Goal: Check status

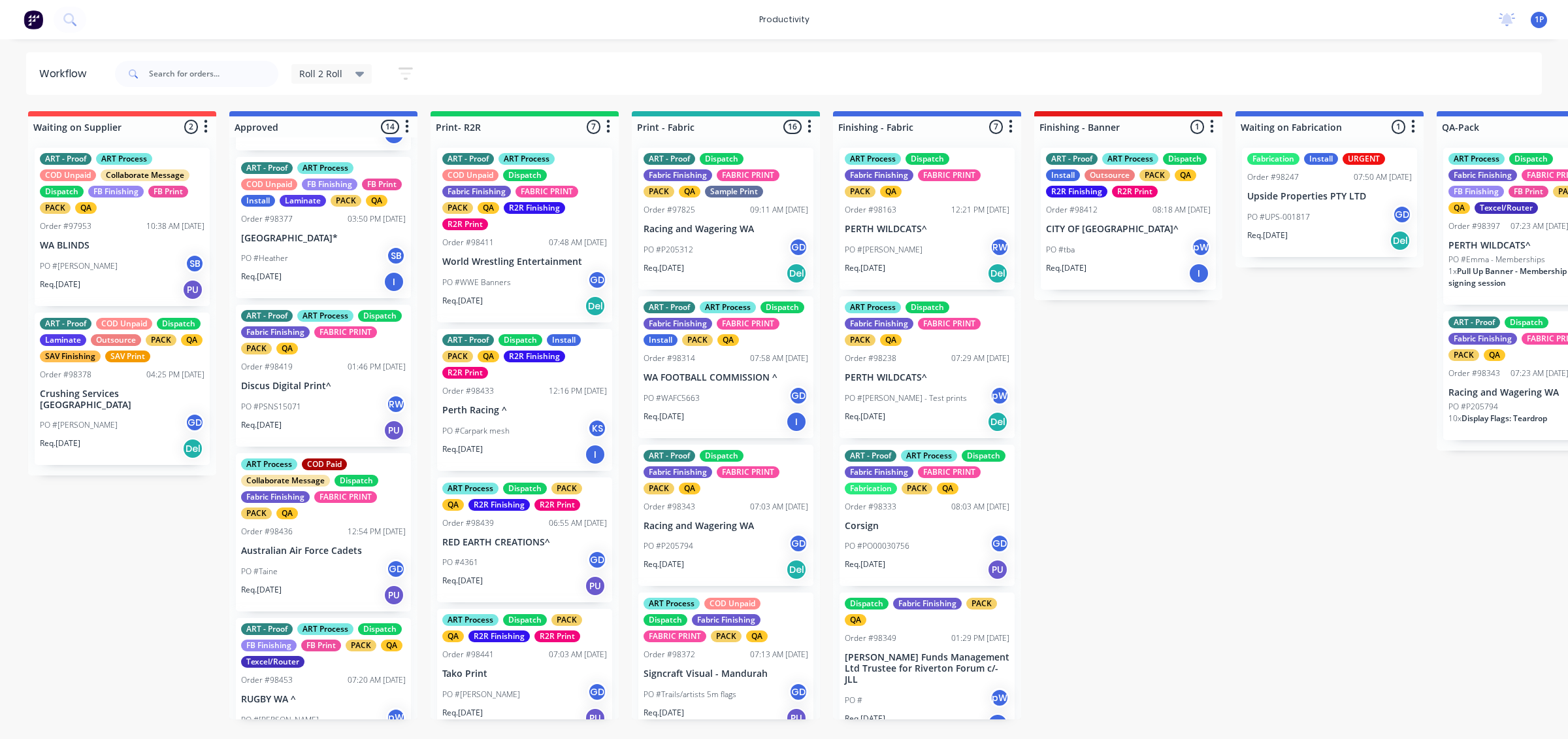
scroll to position [490, 0]
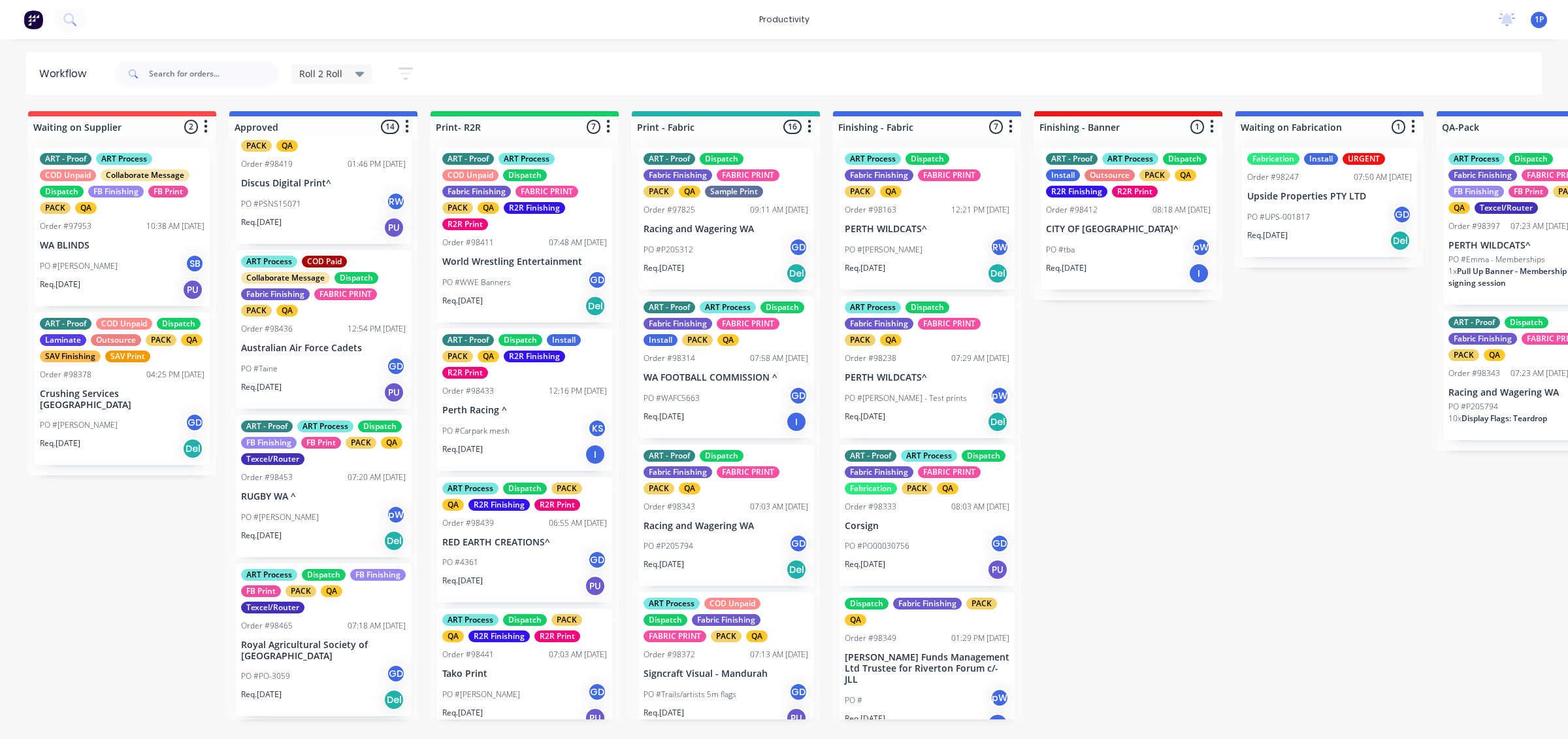
click at [324, 216] on div "PO #PSNS15071 RW" at bounding box center [324, 203] width 165 height 25
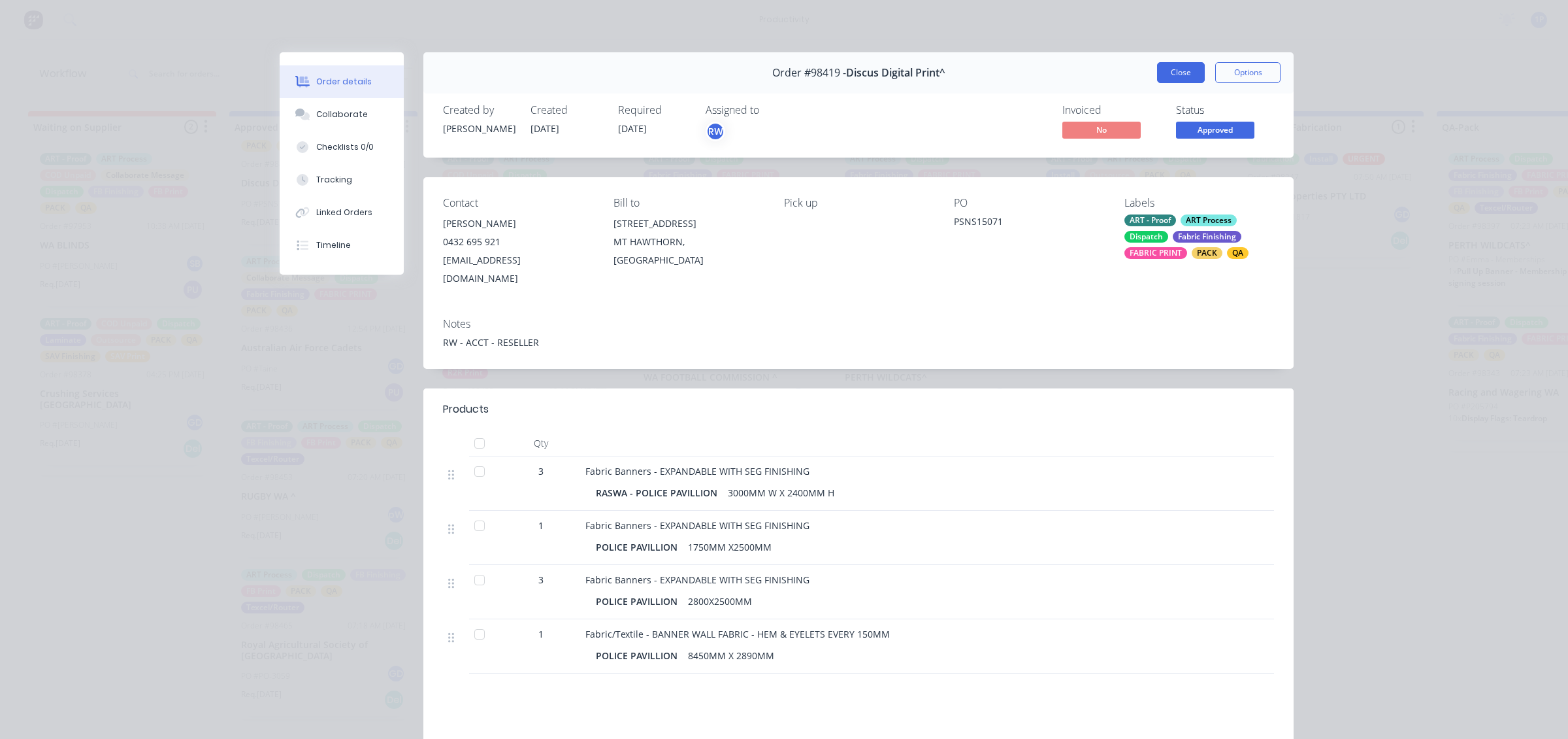
click at [1167, 73] on button "Close" at bounding box center [1181, 73] width 48 height 21
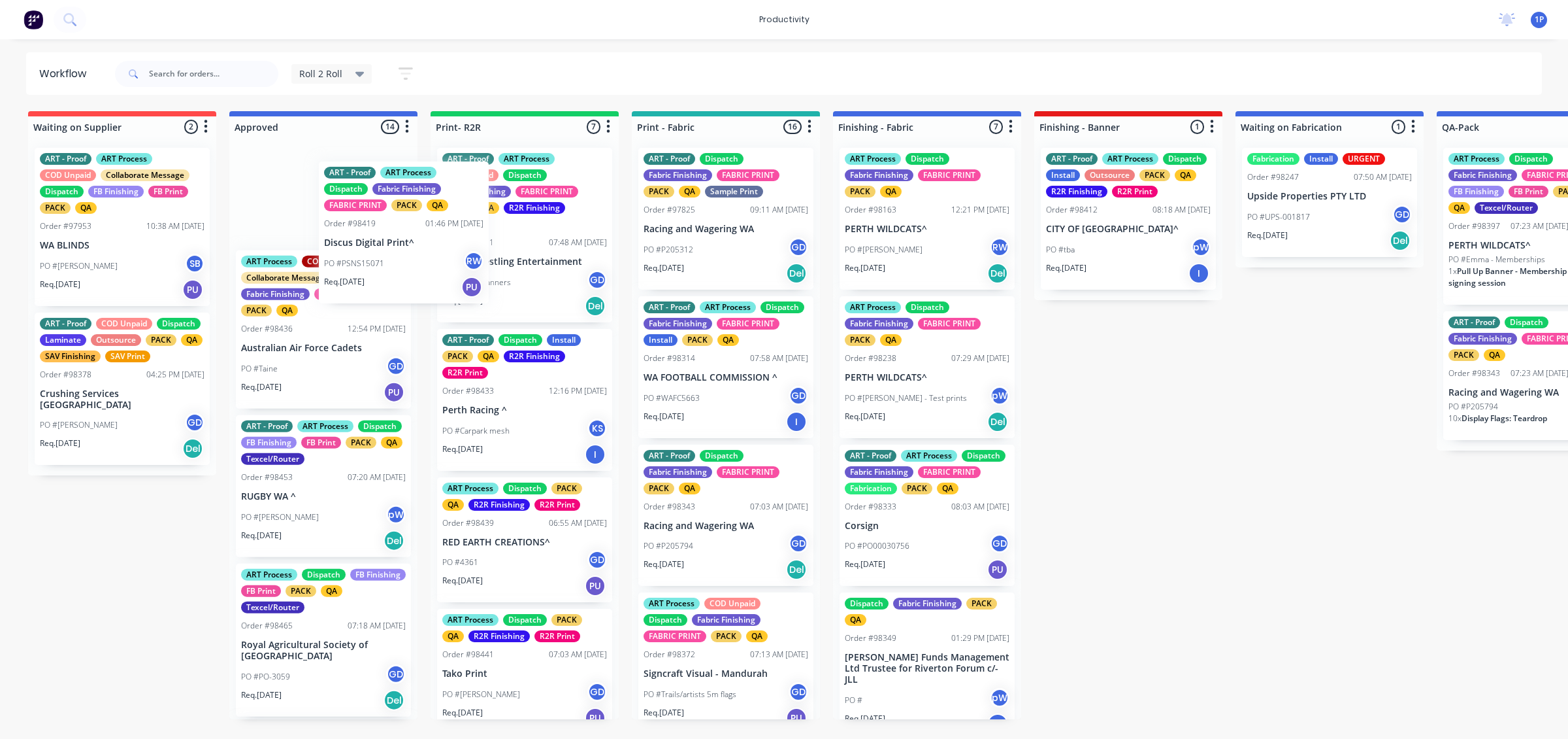
scroll to position [486, 0]
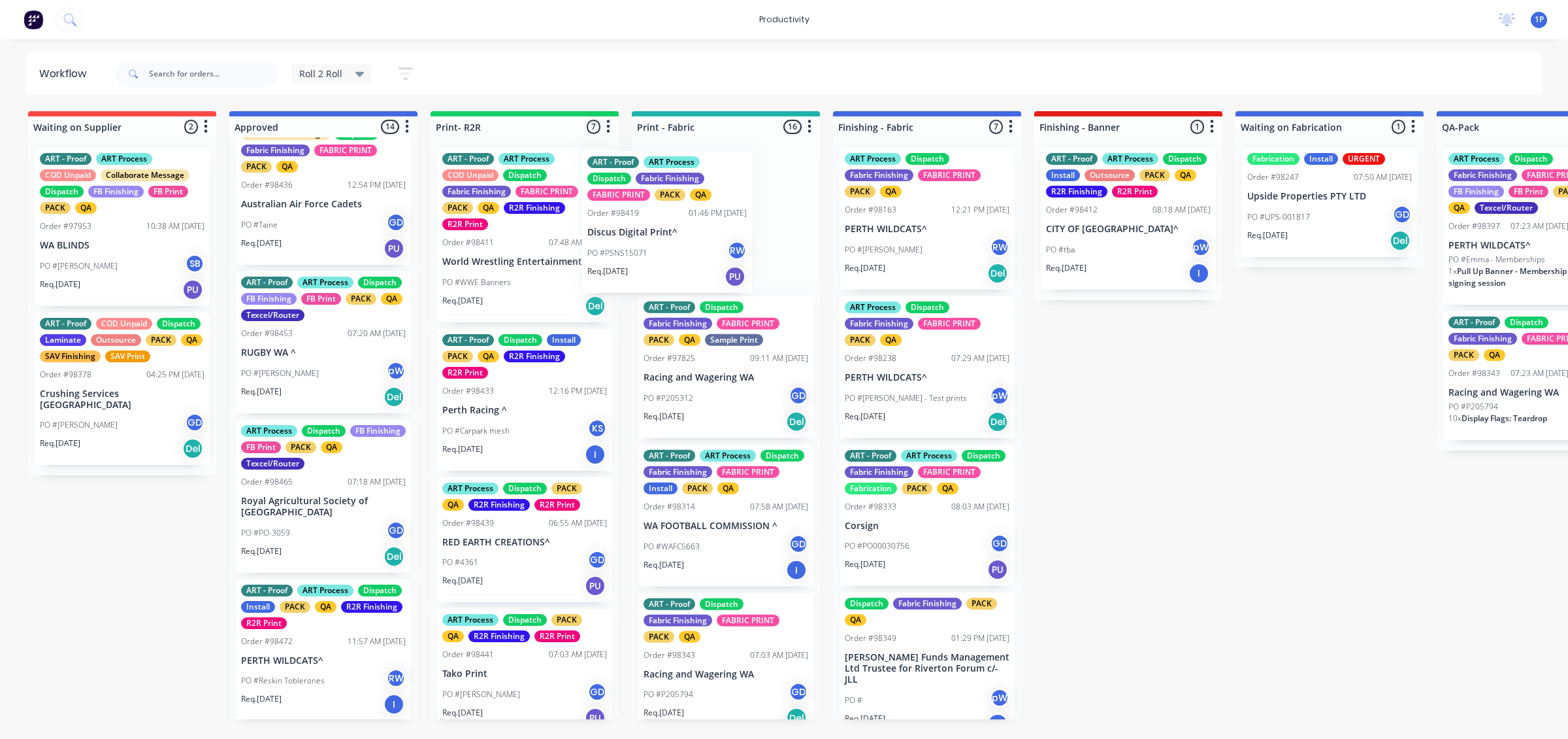
drag, startPoint x: 360, startPoint y: 263, endPoint x: 727, endPoint y: 252, distance: 367.2
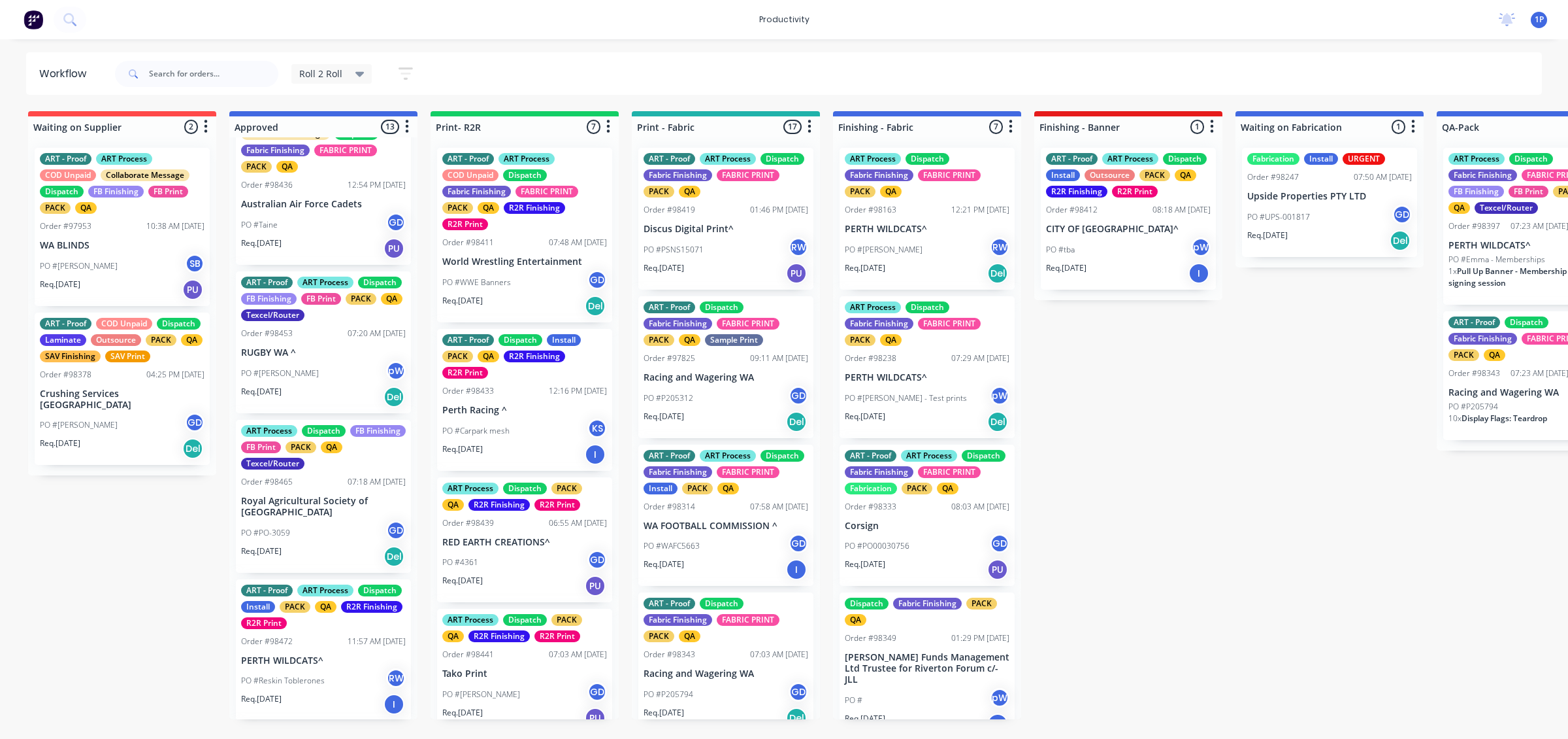
click at [331, 238] on div "PO #Taine GD" at bounding box center [324, 225] width 165 height 25
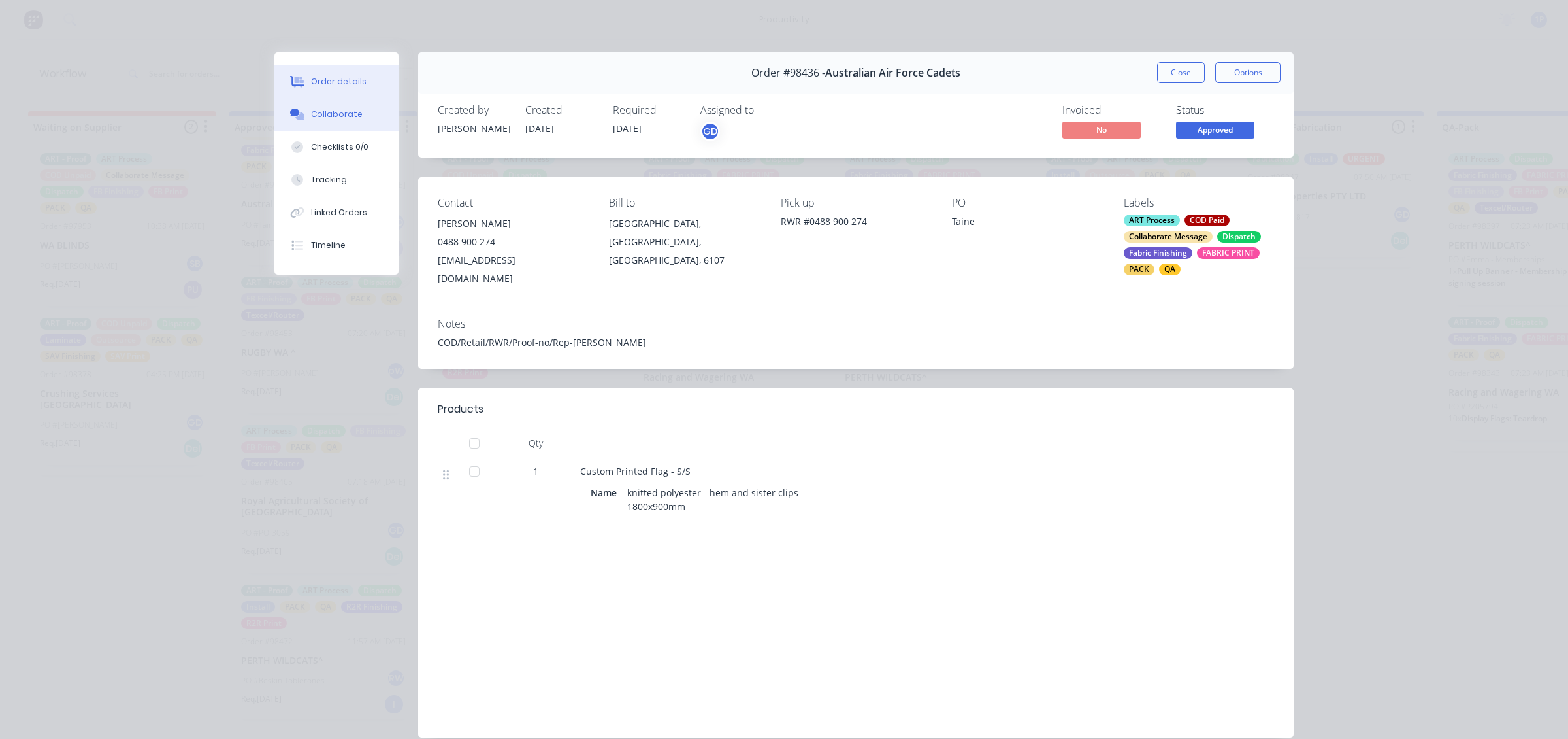
click at [336, 119] on div "Collaborate" at bounding box center [336, 114] width 51 height 12
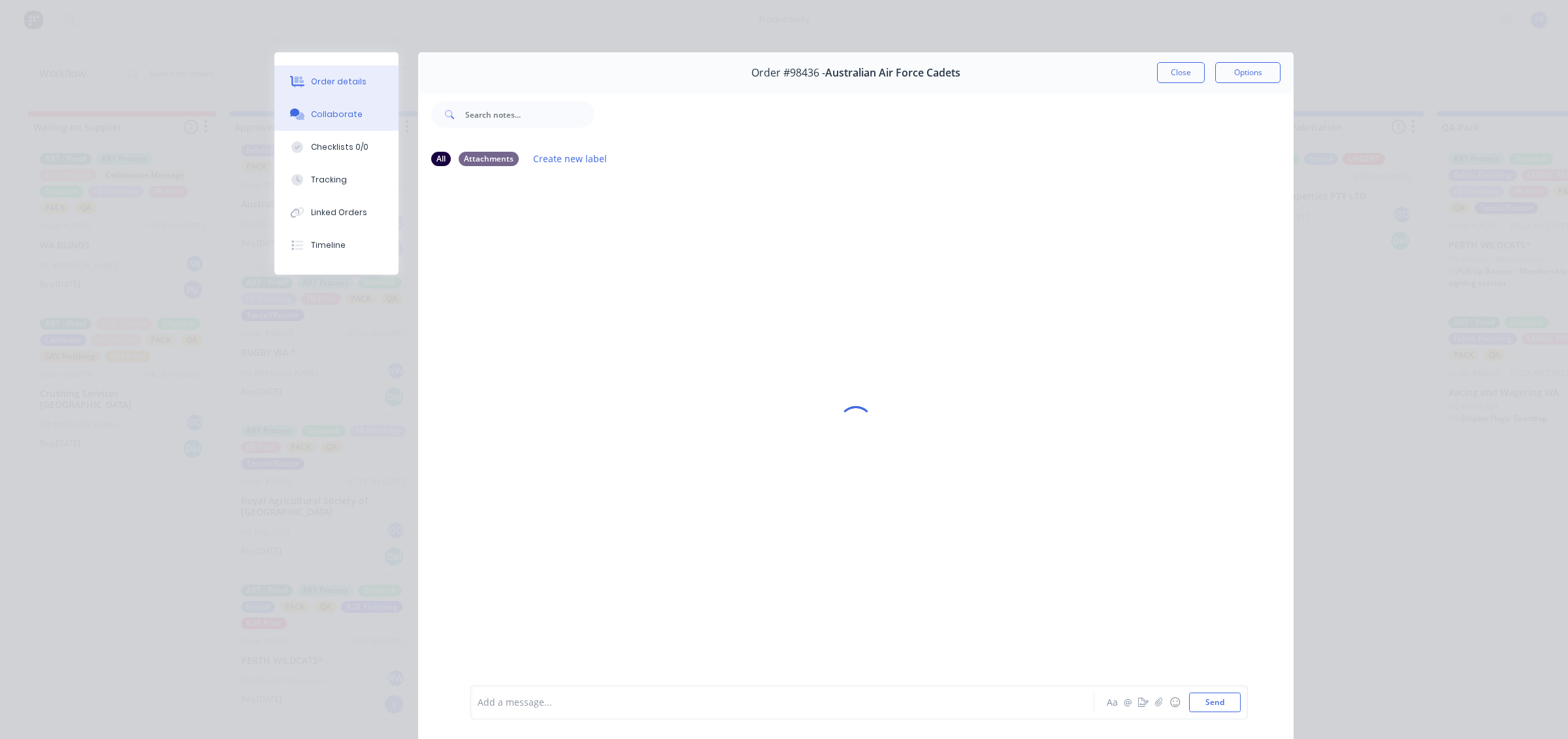
click at [301, 79] on button "Order details" at bounding box center [336, 81] width 124 height 33
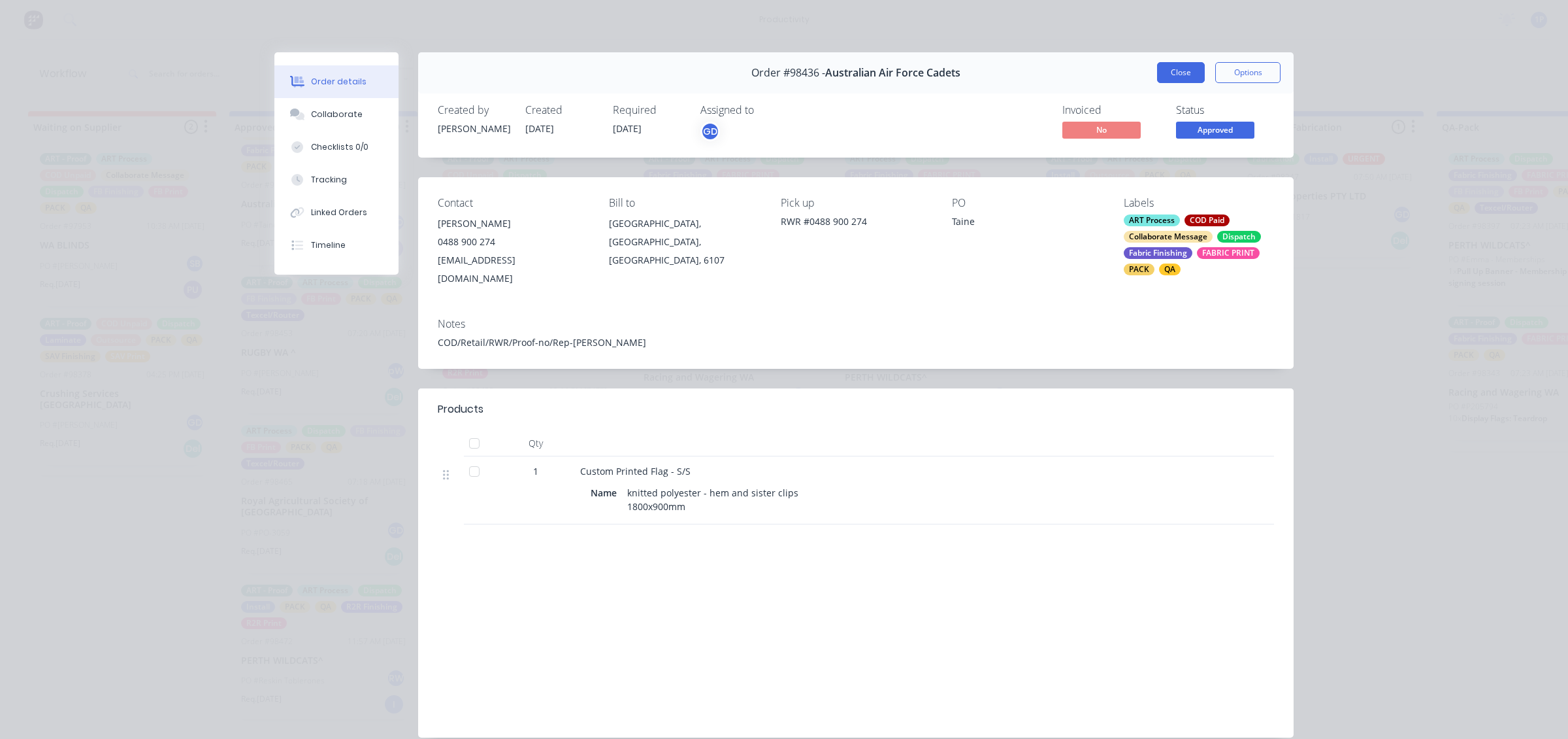
click at [1173, 70] on button "Close" at bounding box center [1181, 73] width 48 height 21
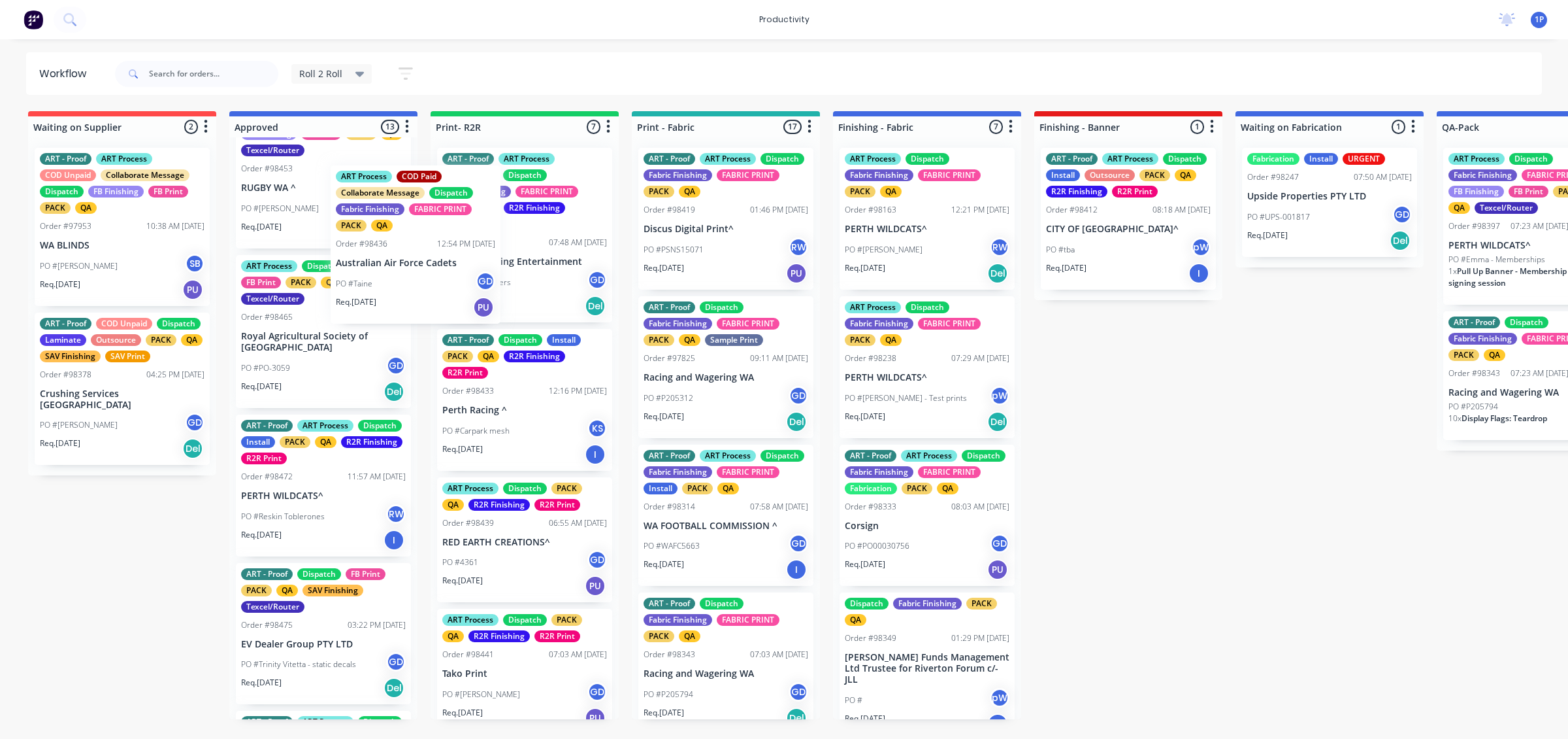
scroll to position [484, 0]
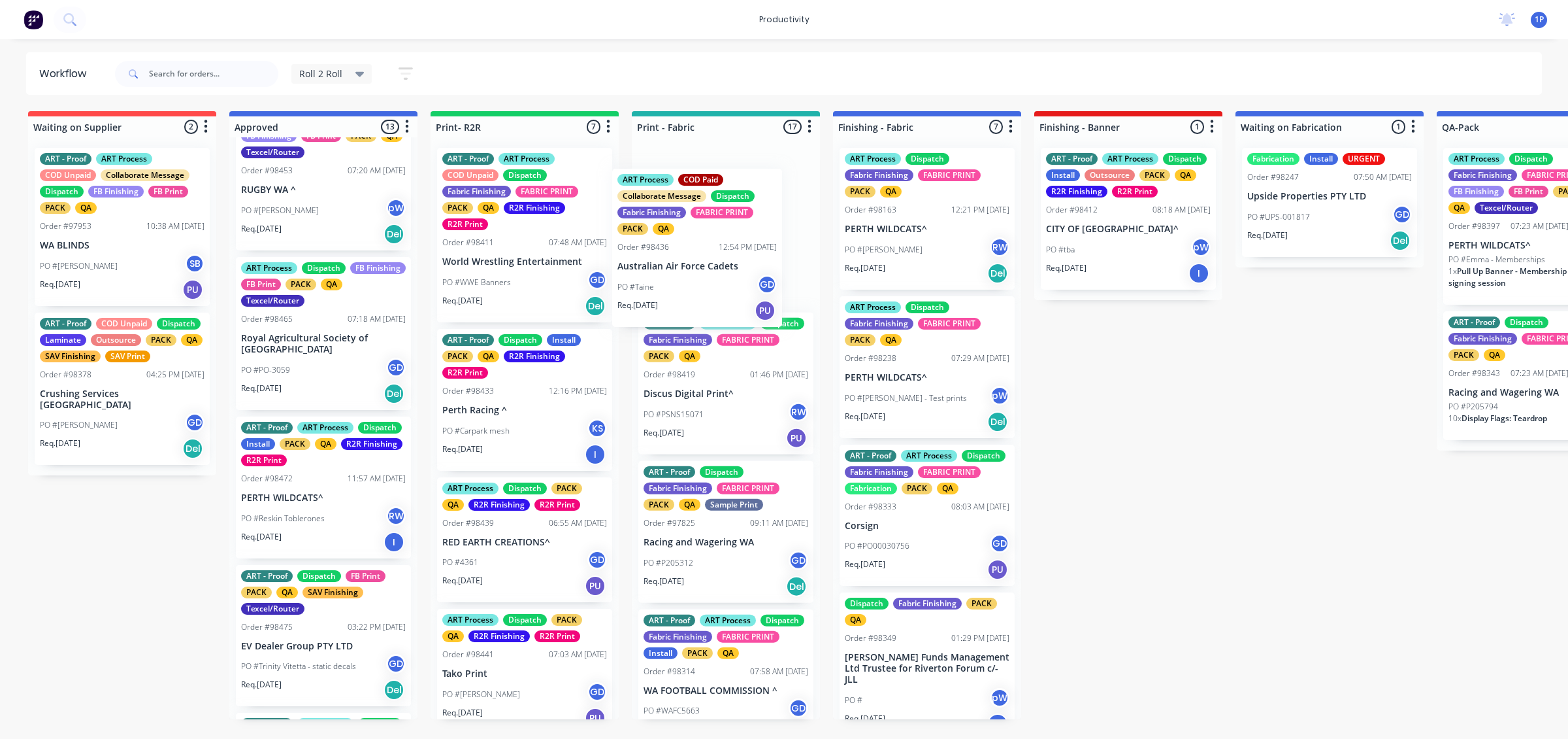
drag, startPoint x: 328, startPoint y: 275, endPoint x: 724, endPoint y: 278, distance: 396.0
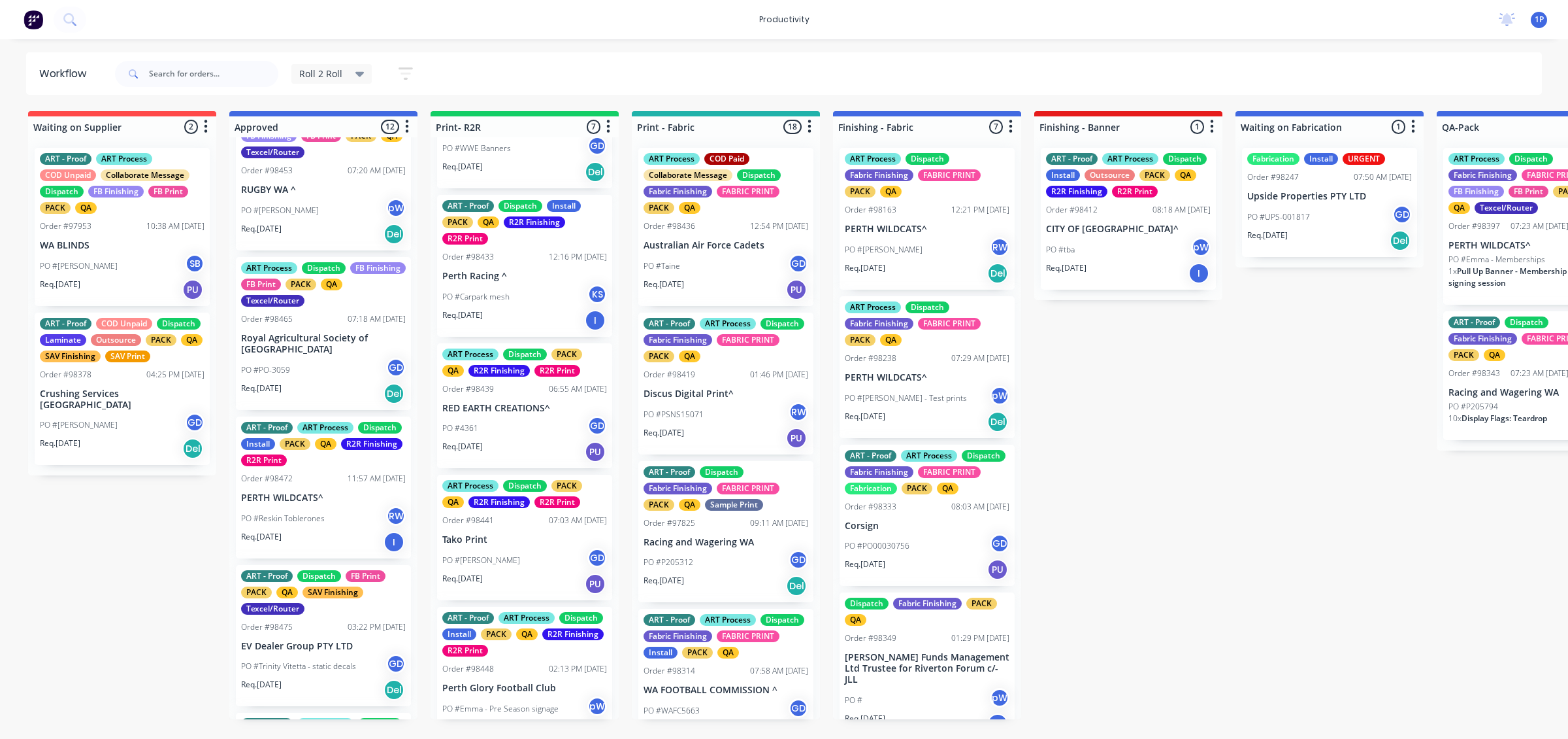
scroll to position [163, 0]
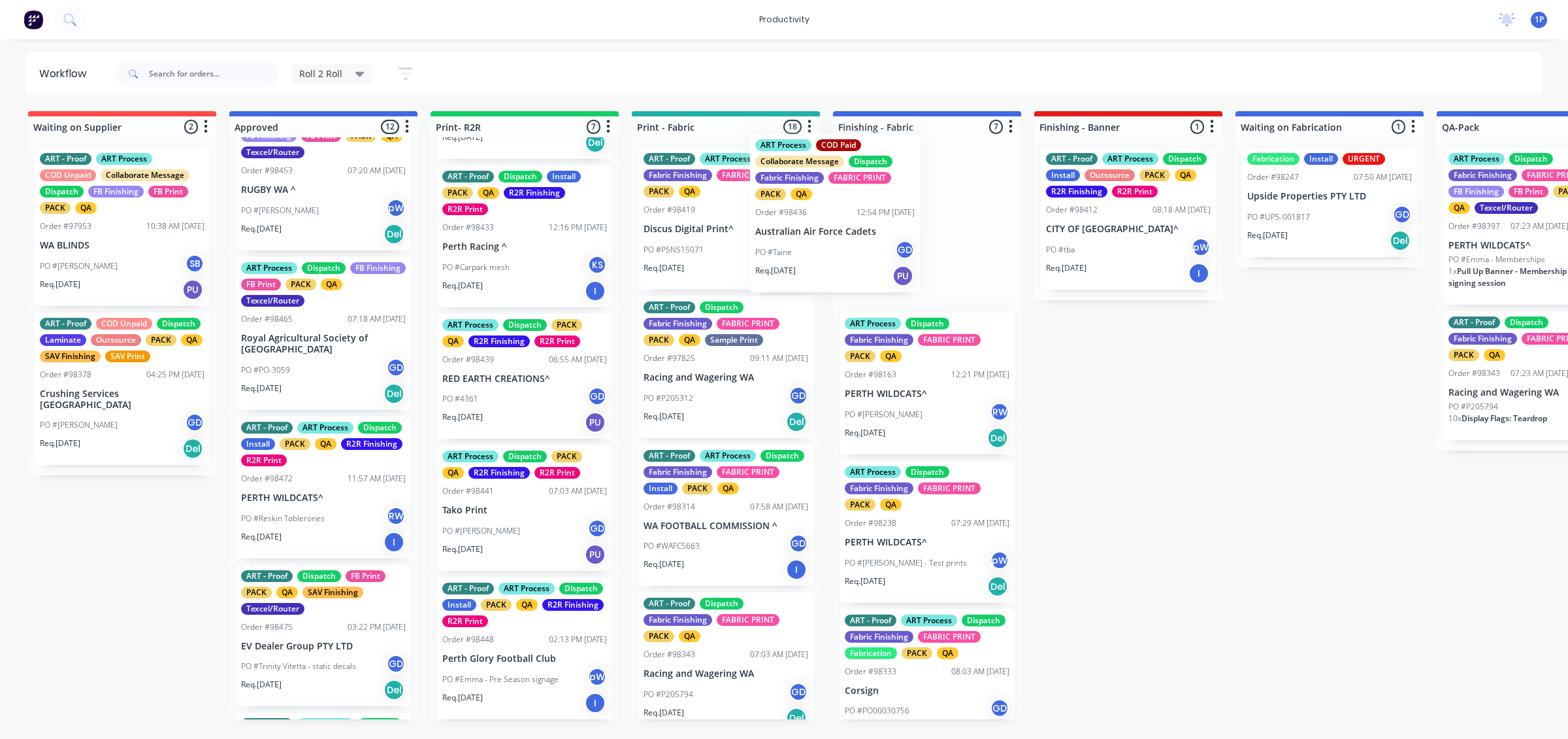
drag, startPoint x: 739, startPoint y: 282, endPoint x: 869, endPoint y: 269, distance: 130.6
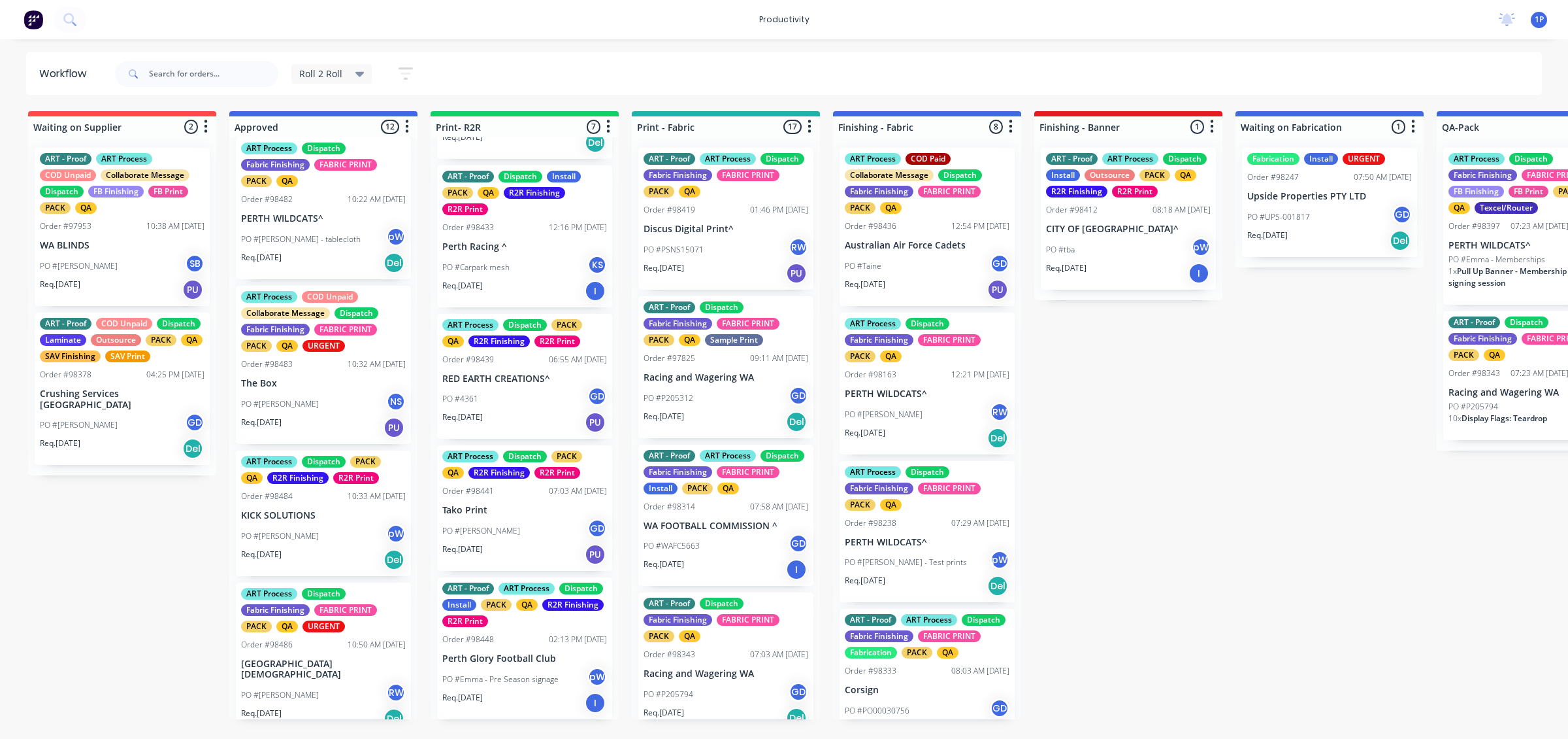
scroll to position [1219, 0]
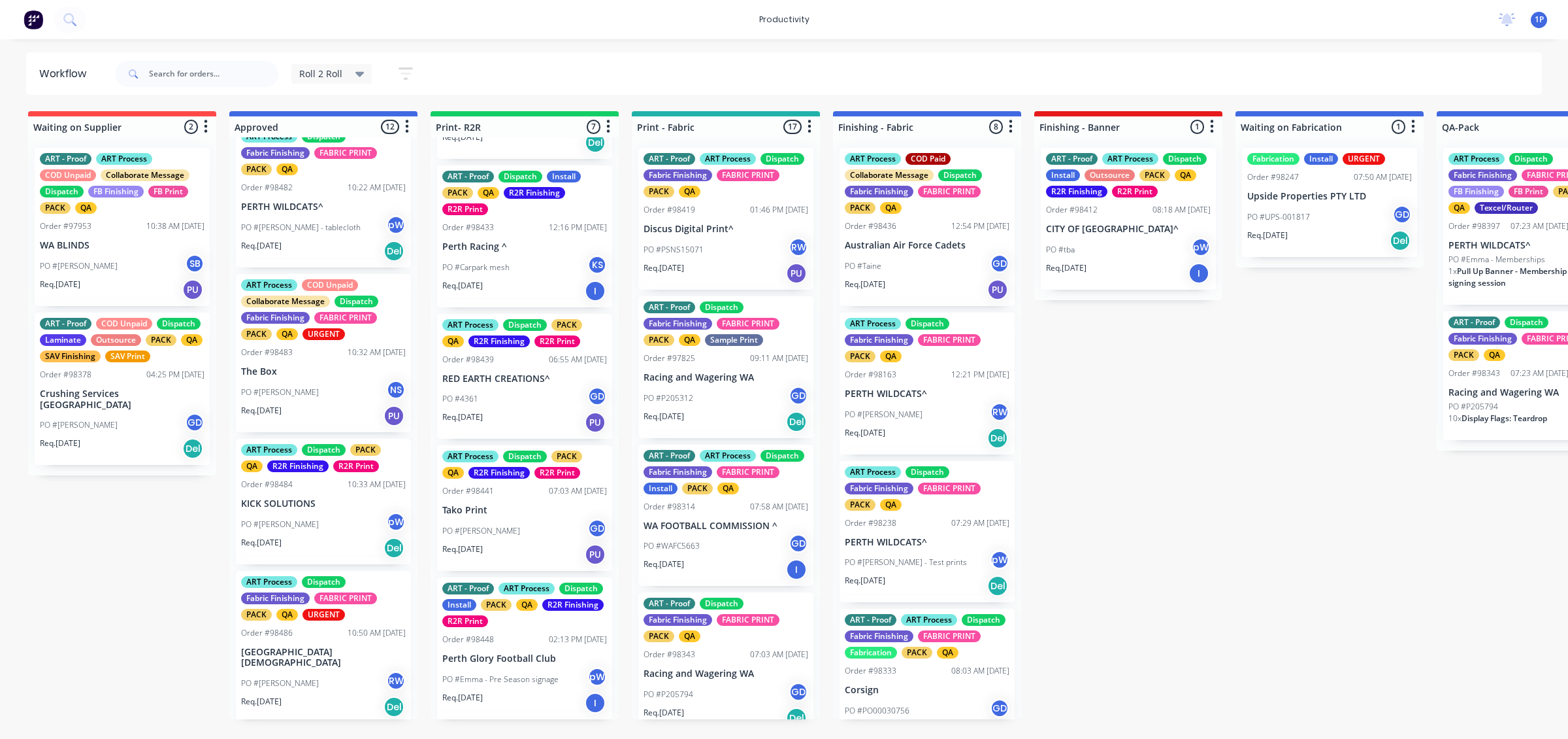
click at [315, 427] on div "Req. 10/09/25 PU" at bounding box center [324, 415] width 165 height 22
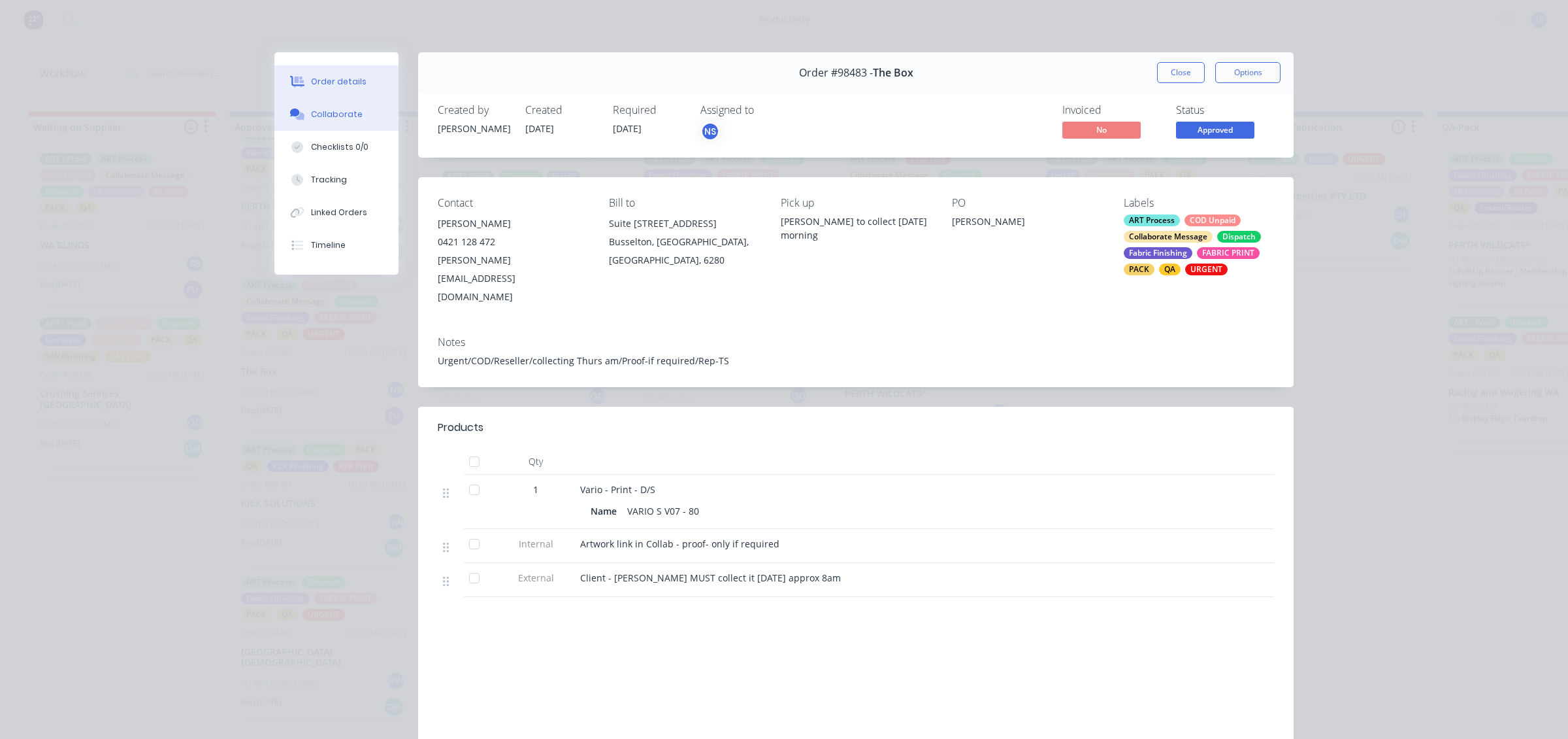
click at [349, 116] on div "Collaborate" at bounding box center [336, 114] width 51 height 12
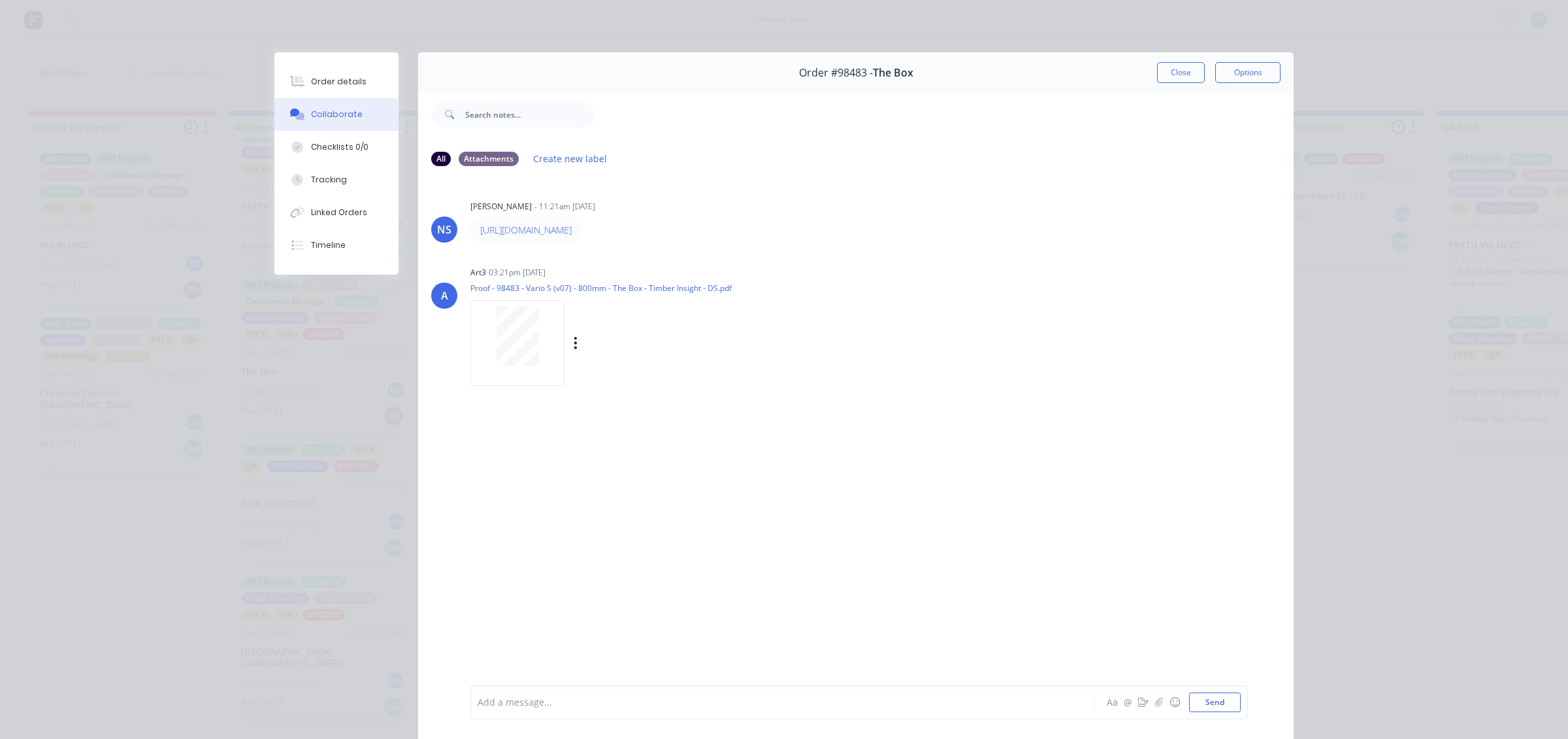
click at [553, 329] on div at bounding box center [517, 343] width 94 height 85
click at [1160, 79] on button "Close" at bounding box center [1181, 73] width 48 height 21
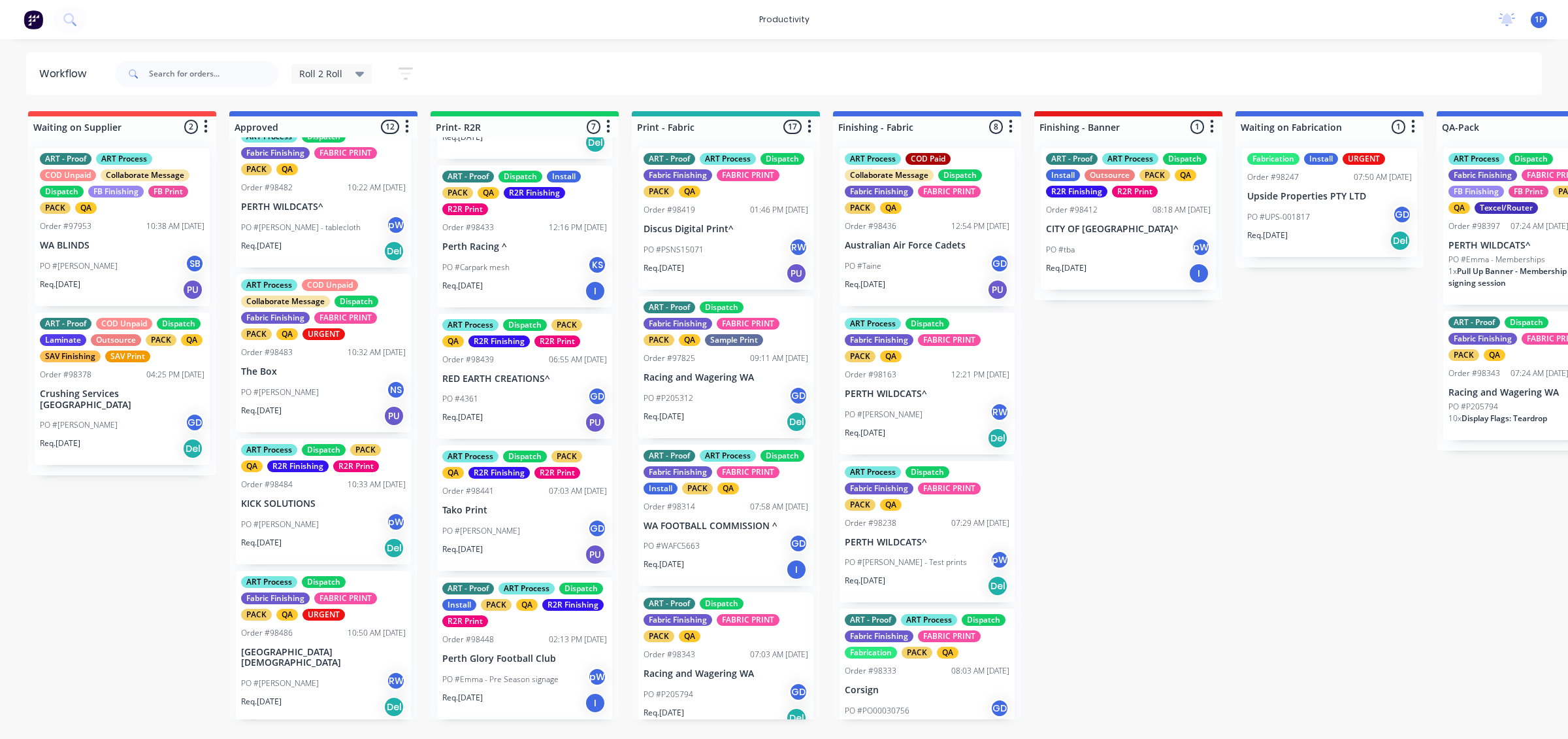
click at [951, 256] on div "PO #Taine GD" at bounding box center [928, 265] width 165 height 25
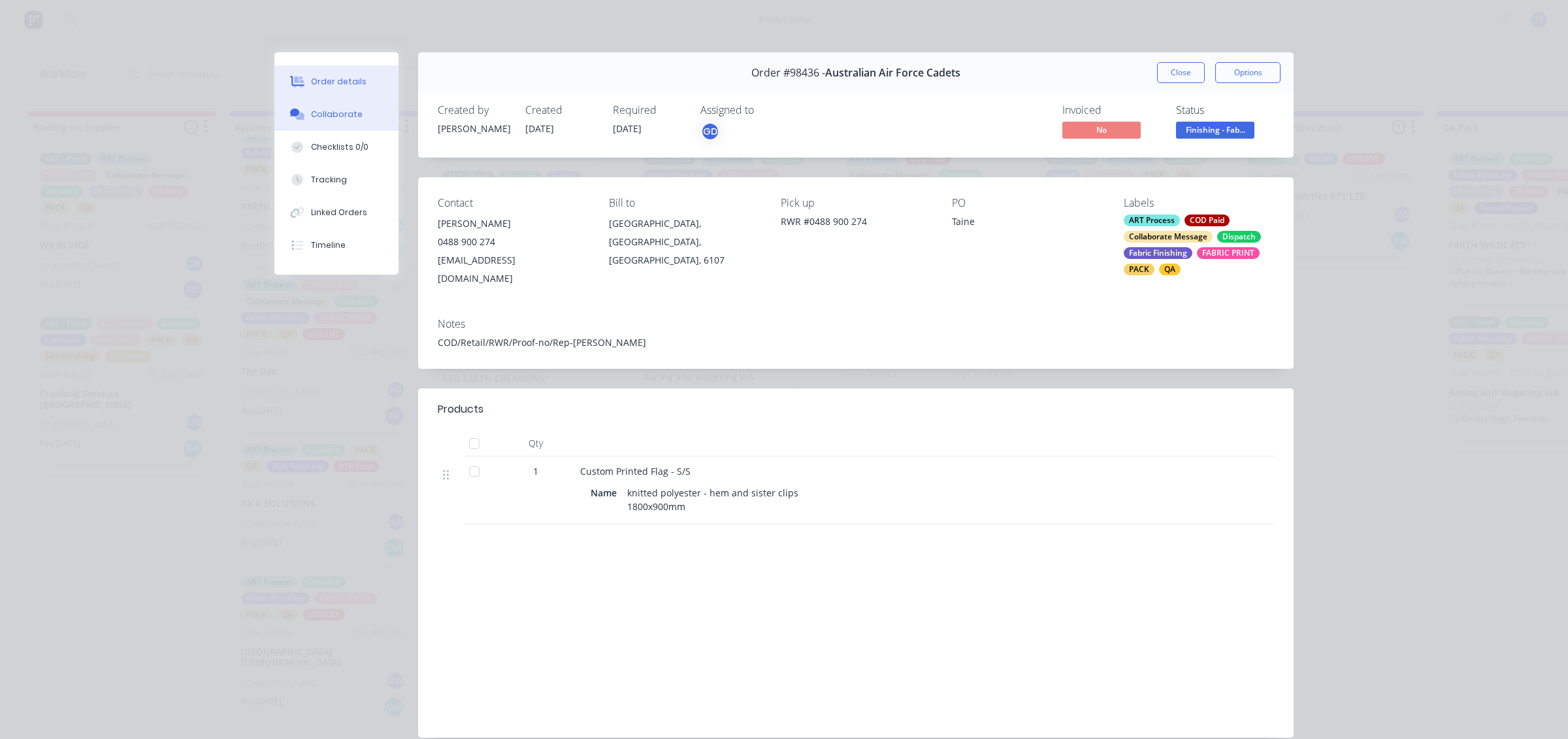
click at [311, 113] on div "Collaborate" at bounding box center [336, 114] width 51 height 12
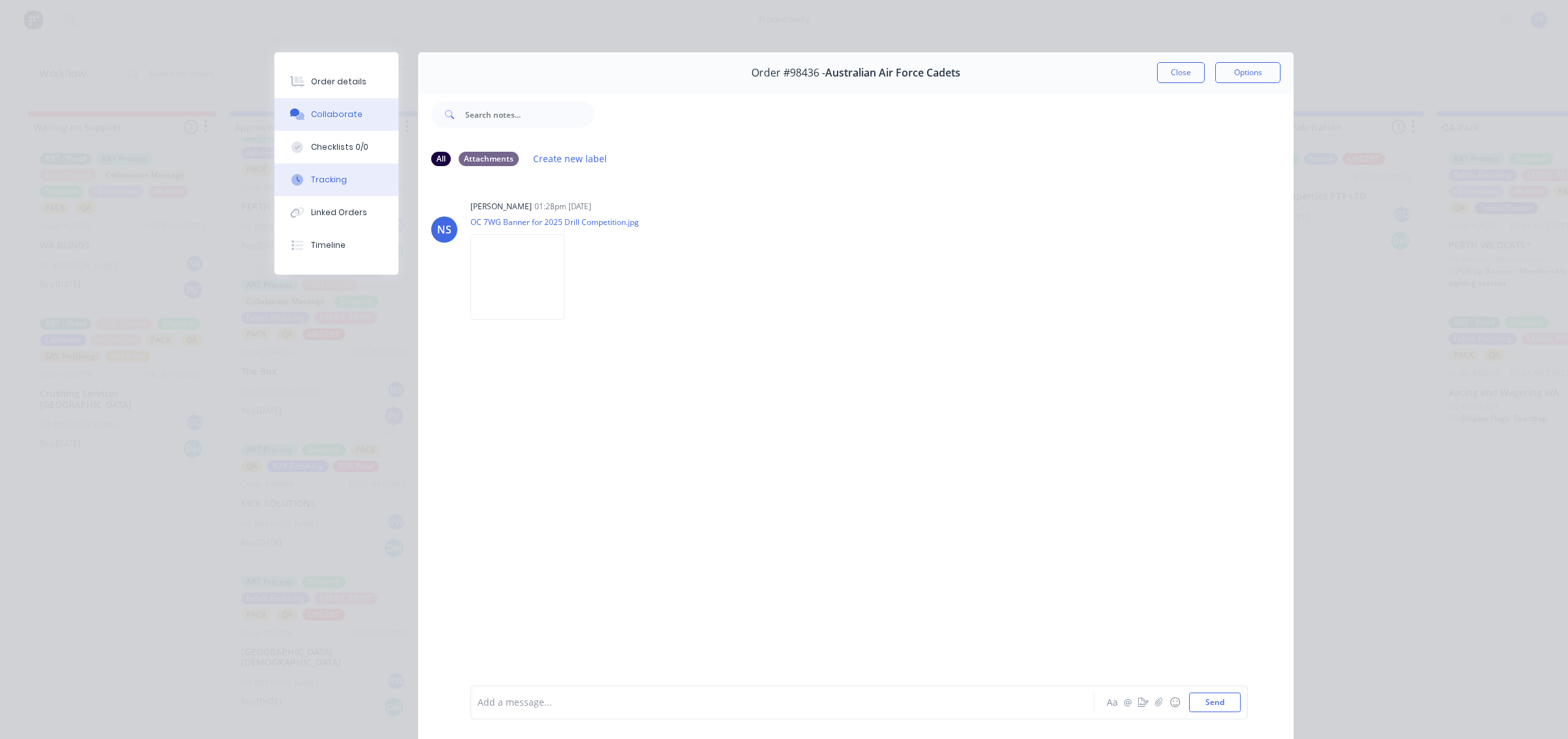
click at [311, 175] on div "Tracking" at bounding box center [329, 180] width 36 height 12
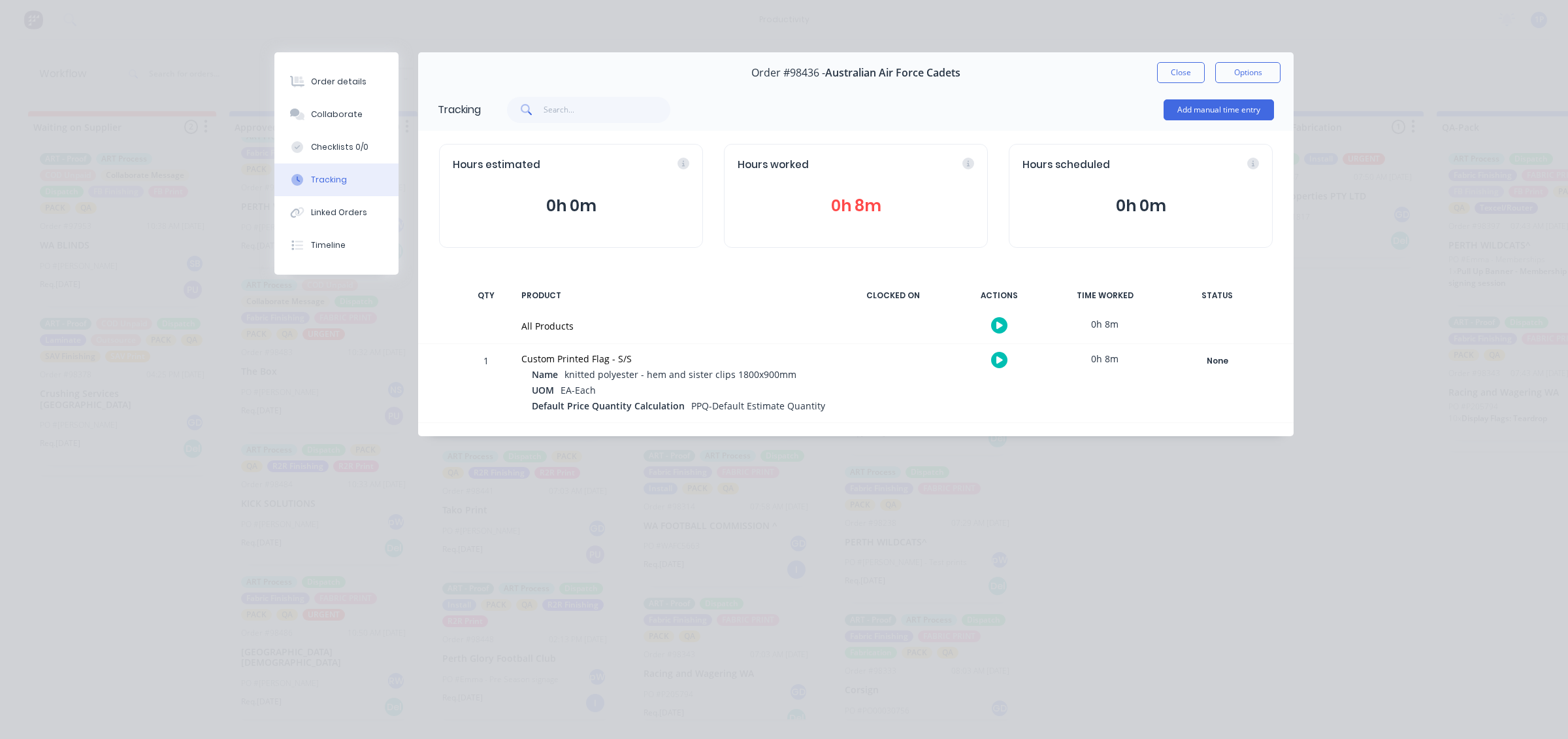
click at [886, 206] on button "0h 8m" at bounding box center [856, 206] width 237 height 25
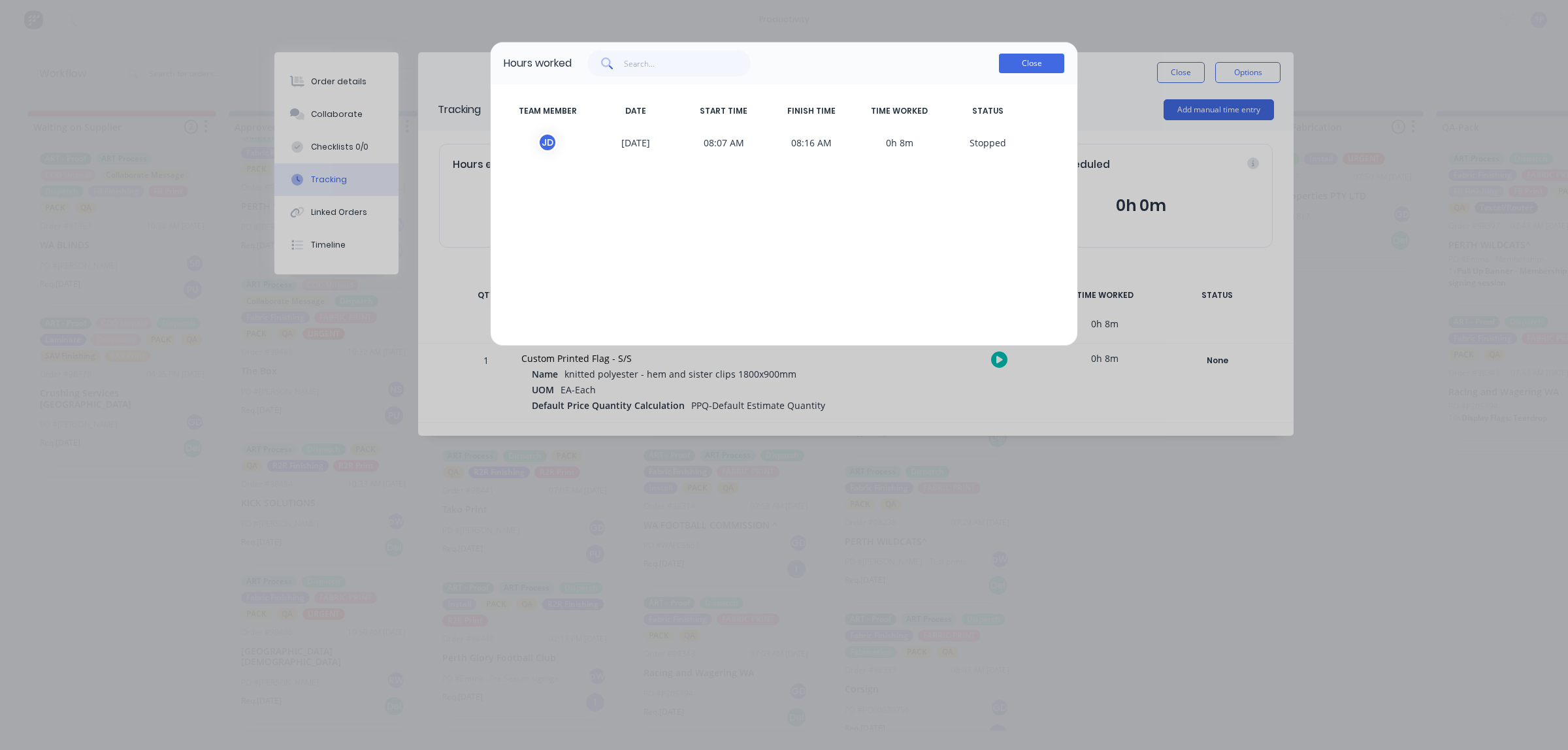
click at [1040, 70] on button "Close" at bounding box center [1031, 64] width 65 height 20
